Goal: Obtain resource: Obtain resource

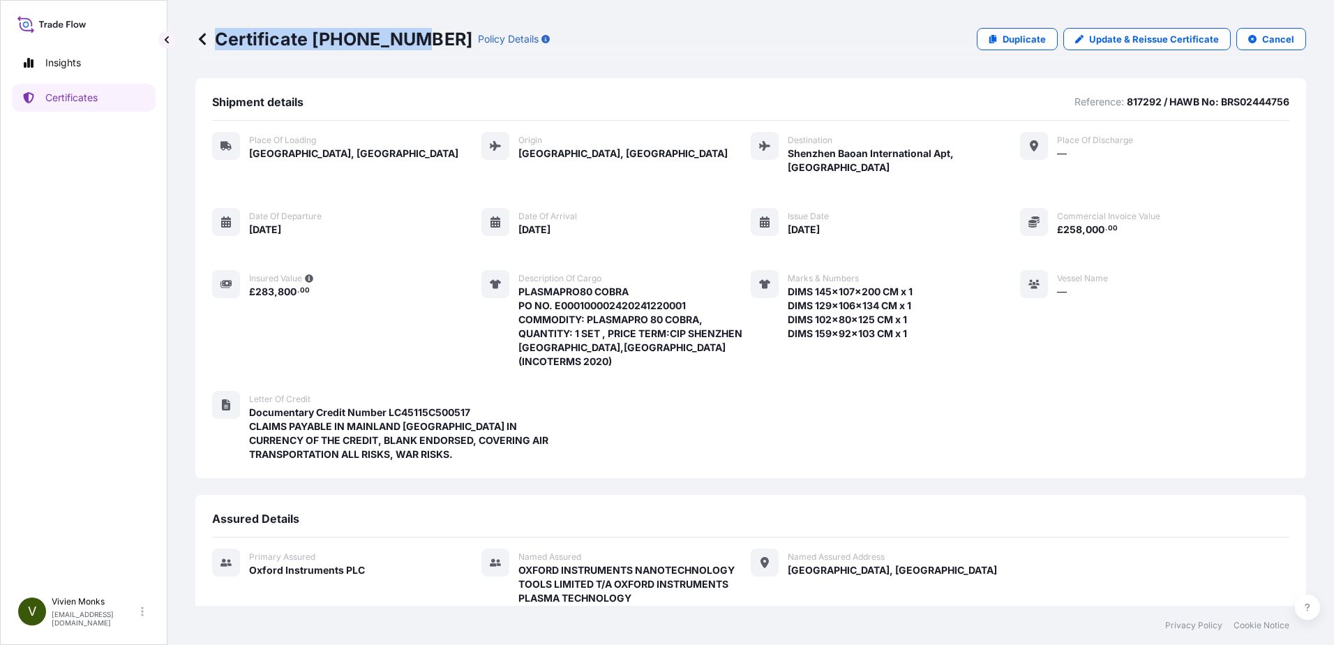
drag, startPoint x: 415, startPoint y: 44, endPoint x: 214, endPoint y: 44, distance: 200.3
click at [214, 44] on p "Certificate [PHONE_NUMBER]" at bounding box center [333, 39] width 277 height 22
copy p "Certificate [PHONE_NUMBER]"
